Goal: Navigation & Orientation: Find specific page/section

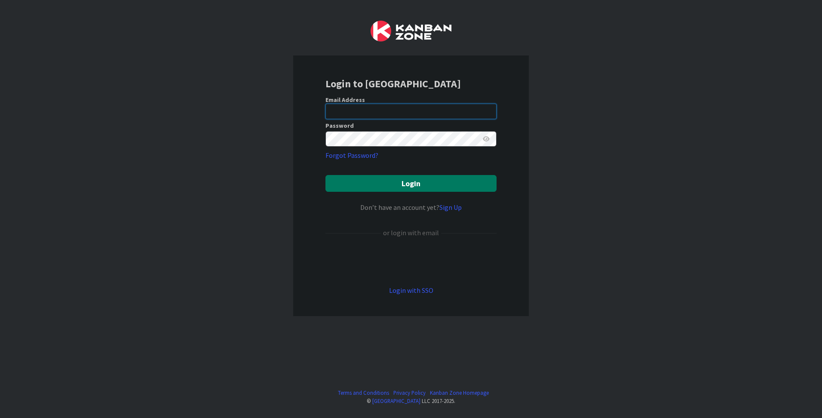
type input "[PERSON_NAME][EMAIL_ADDRESS][DOMAIN_NAME]"
click at [373, 182] on button "Login" at bounding box center [410, 183] width 171 height 17
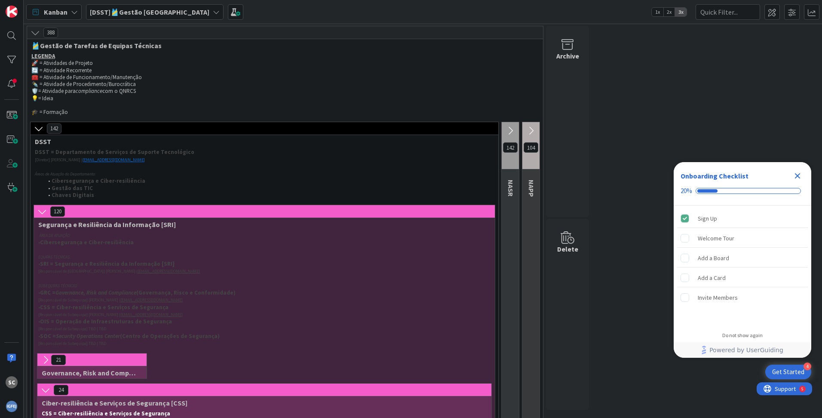
click at [509, 130] on icon at bounding box center [509, 130] width 9 height 9
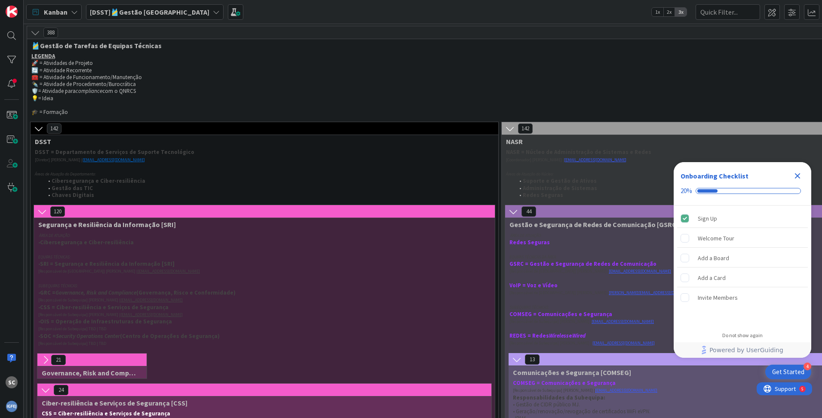
click at [797, 178] on icon "Close Checklist" at bounding box center [797, 176] width 10 height 10
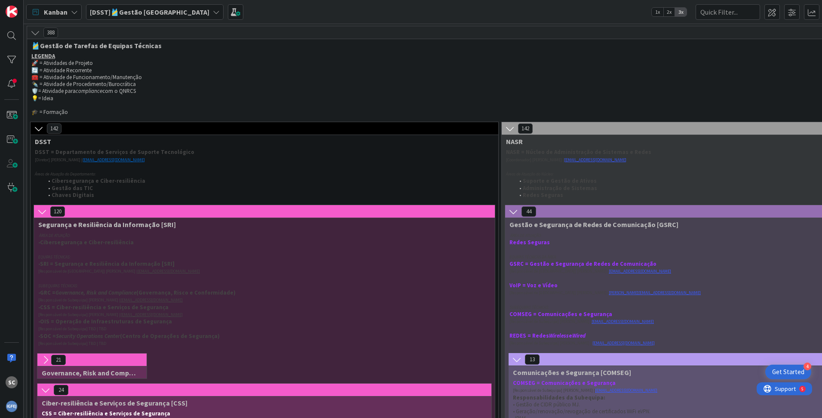
click at [213, 12] on icon at bounding box center [216, 12] width 7 height 7
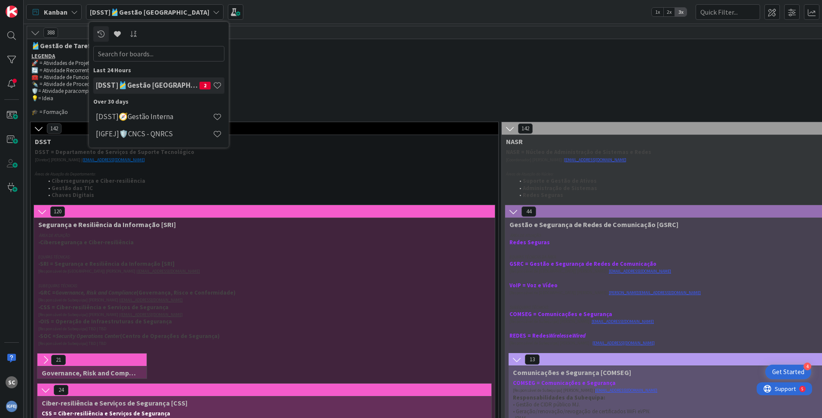
click at [213, 12] on icon at bounding box center [216, 12] width 7 height 7
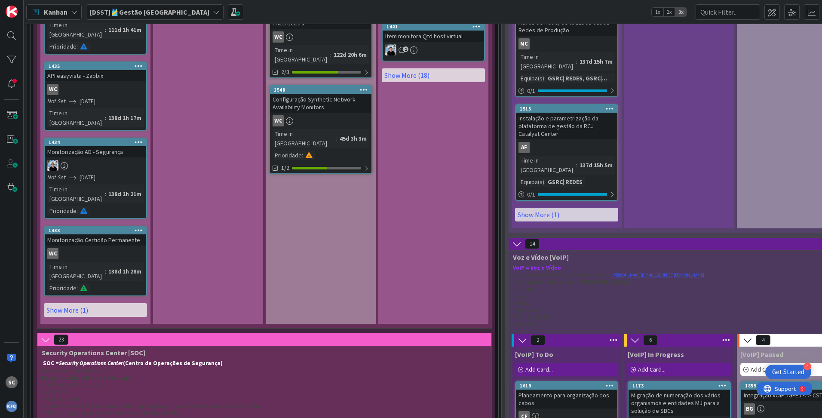
scroll to position [2101, 0]
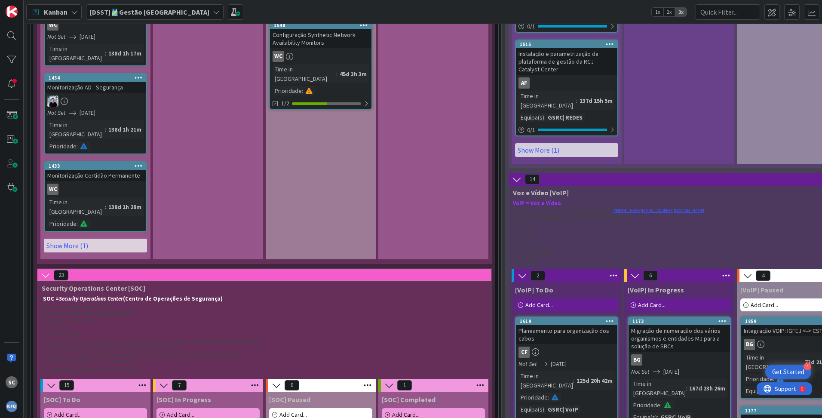
scroll to position [2174, 0]
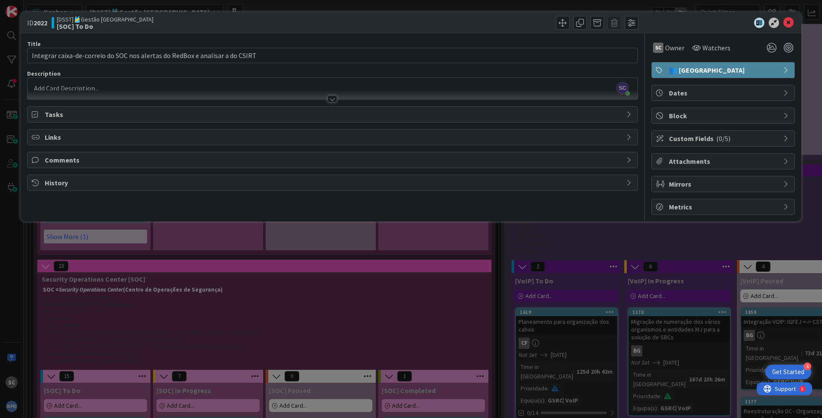
click at [330, 99] on div at bounding box center [331, 98] width 9 height 7
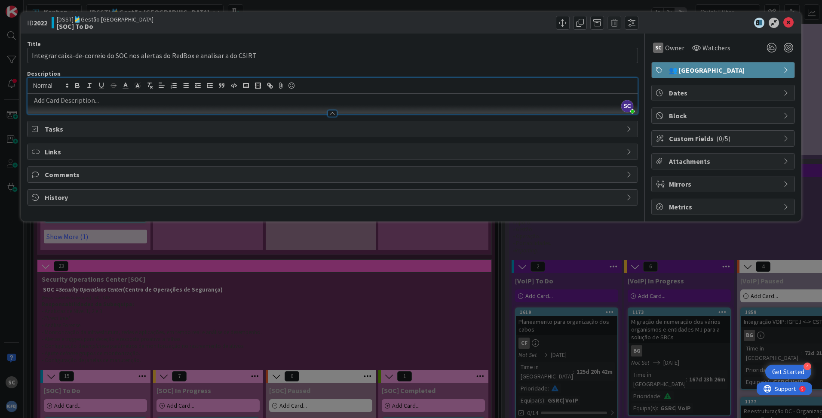
click at [185, 133] on span "Tasks" at bounding box center [333, 129] width 577 height 10
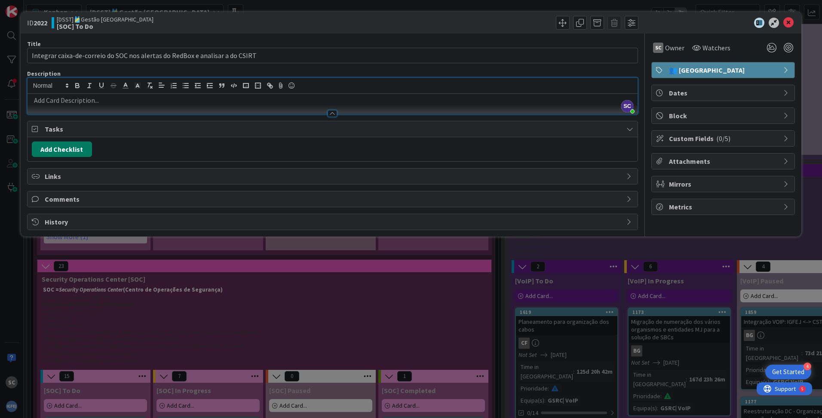
click at [79, 151] on button "Add Checklist" at bounding box center [62, 148] width 60 height 15
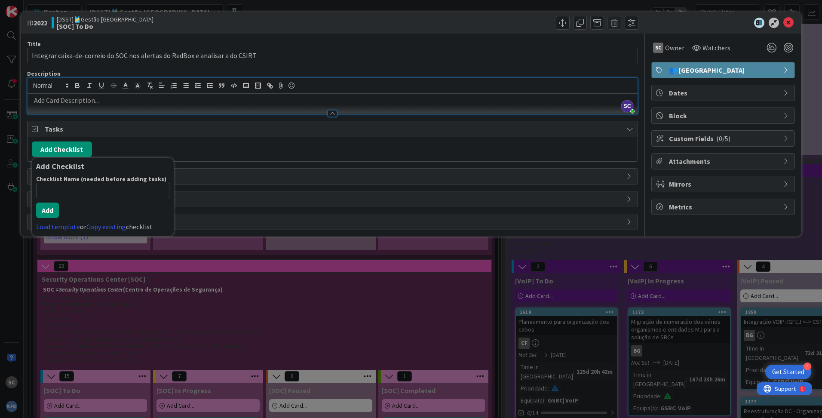
click at [110, 147] on div "Add Checklist Add Checklist Checklist Name (needed before adding tasks) 0 / 64 …" at bounding box center [332, 148] width 601 height 15
click at [69, 203] on span "Comments" at bounding box center [333, 199] width 577 height 10
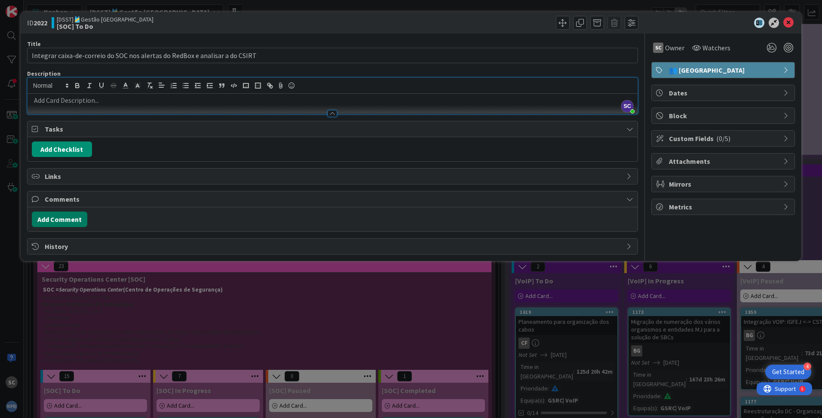
click at [68, 219] on button "Add Comment" at bounding box center [59, 218] width 55 height 15
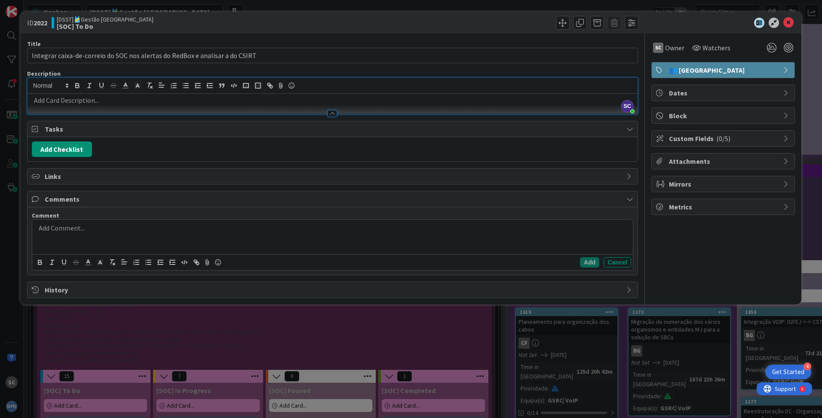
click at [67, 229] on p at bounding box center [332, 228] width 593 height 10
click at [89, 229] on p "Foi abero no dia" at bounding box center [332, 228] width 593 height 10
click at [80, 234] on div at bounding box center [332, 237] width 600 height 34
click at [171, 231] on p "Request #25 aberto no Redbox" at bounding box center [332, 228] width 593 height 10
click at [584, 263] on button "Add" at bounding box center [589, 262] width 19 height 10
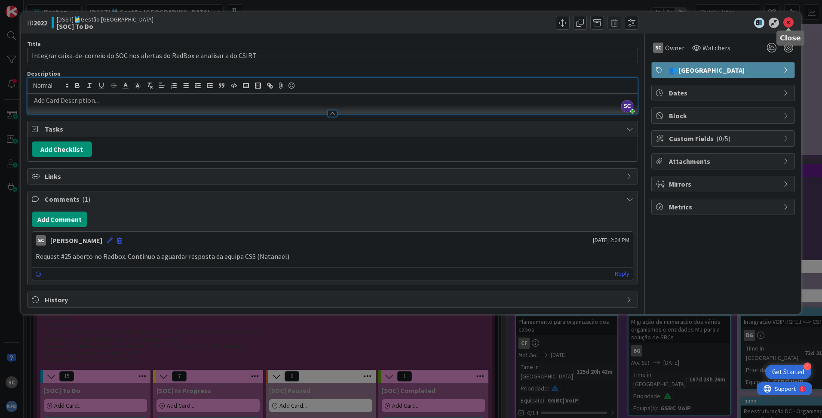
click at [789, 26] on icon at bounding box center [788, 23] width 10 height 10
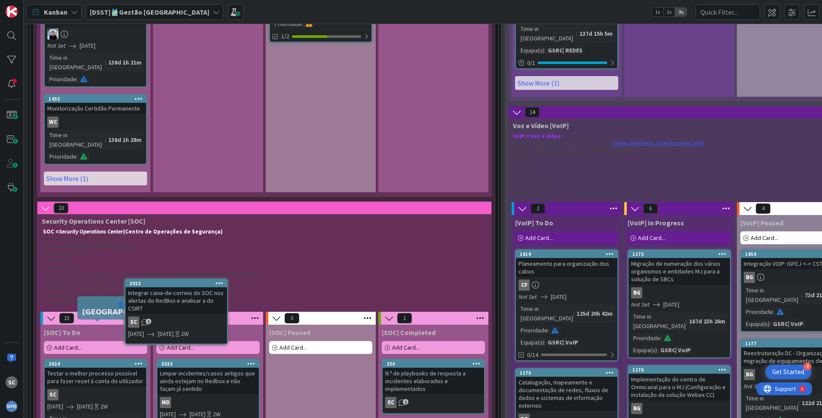
scroll to position [2237, 0]
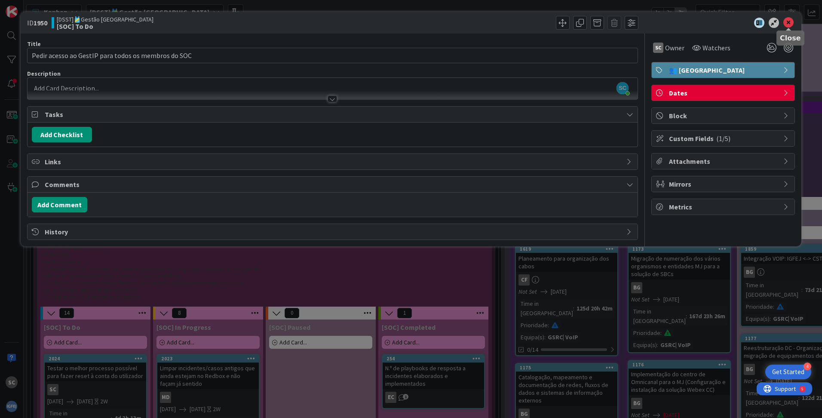
click at [786, 24] on icon at bounding box center [788, 23] width 10 height 10
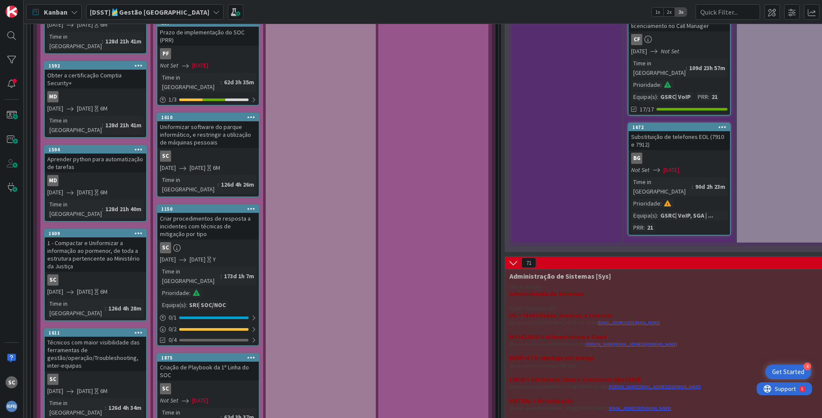
scroll to position [2959, 0]
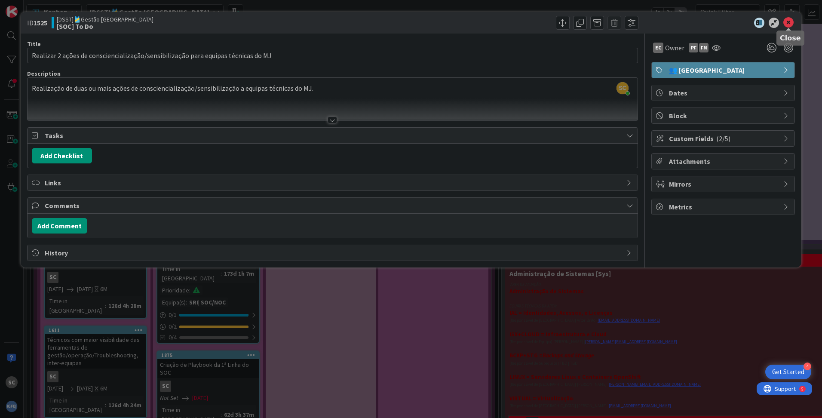
click at [790, 23] on icon at bounding box center [788, 23] width 10 height 10
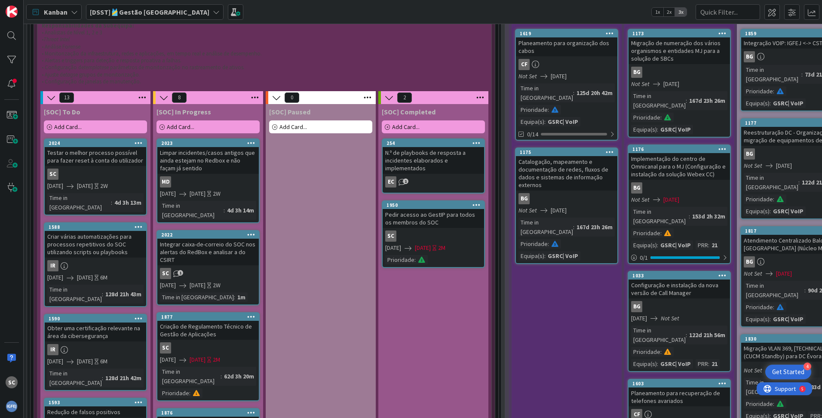
scroll to position [2114, 0]
